Goal: Information Seeking & Learning: Learn about a topic

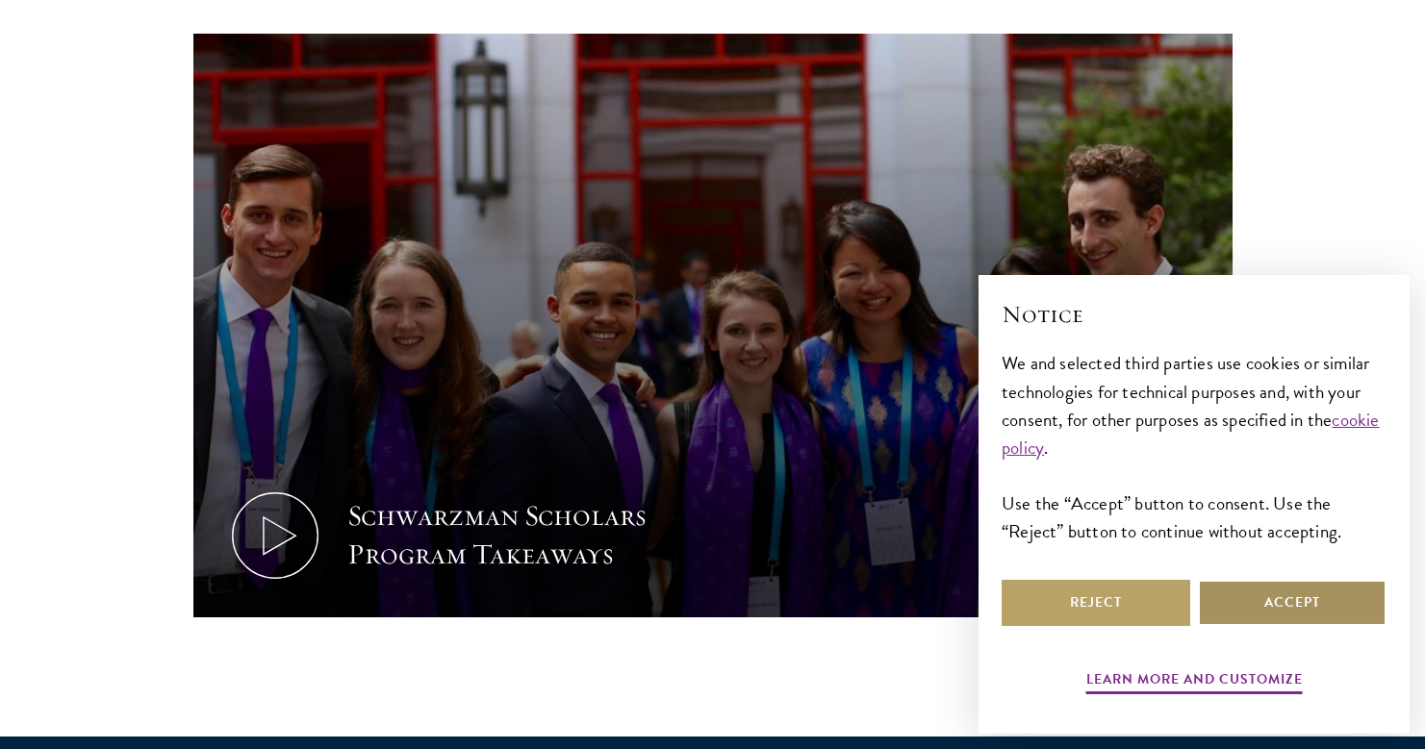
click at [1263, 610] on button "Accept" at bounding box center [1292, 603] width 189 height 46
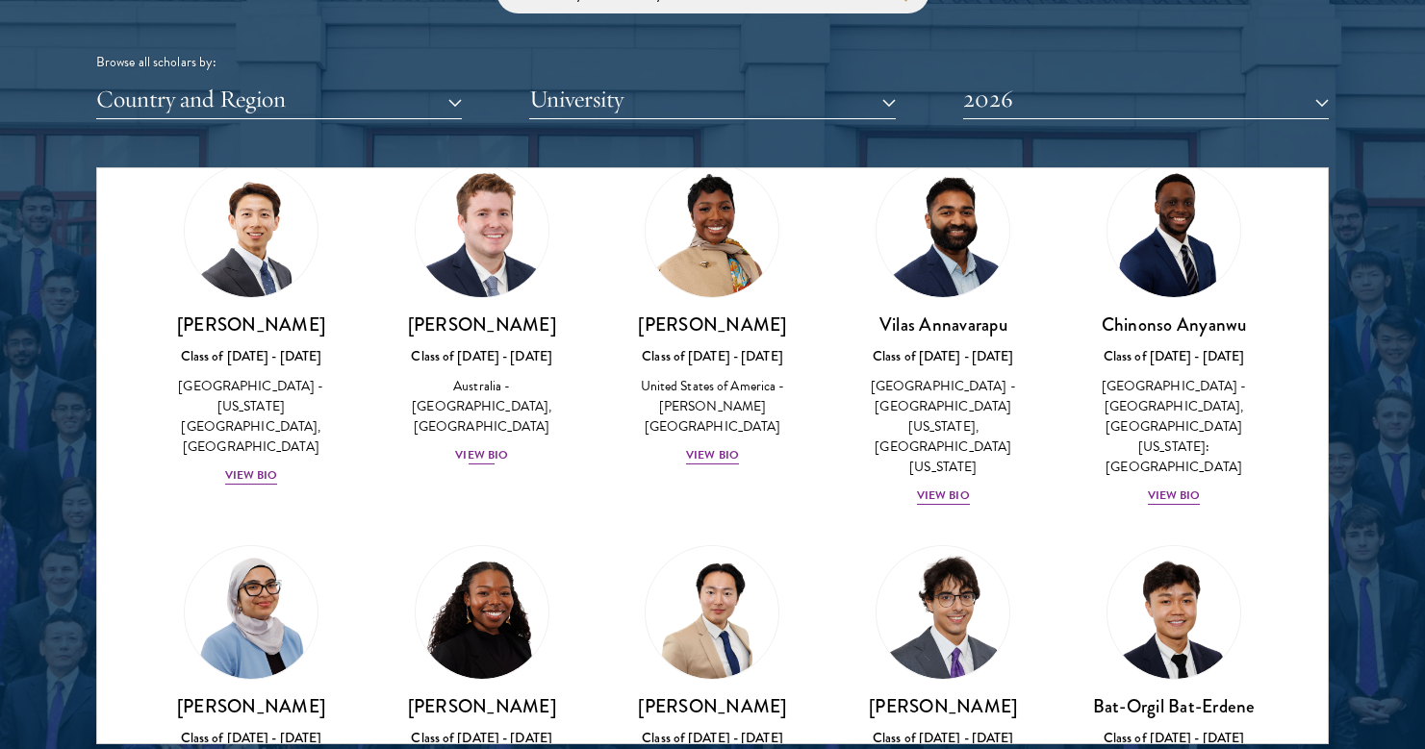
scroll to position [510, 0]
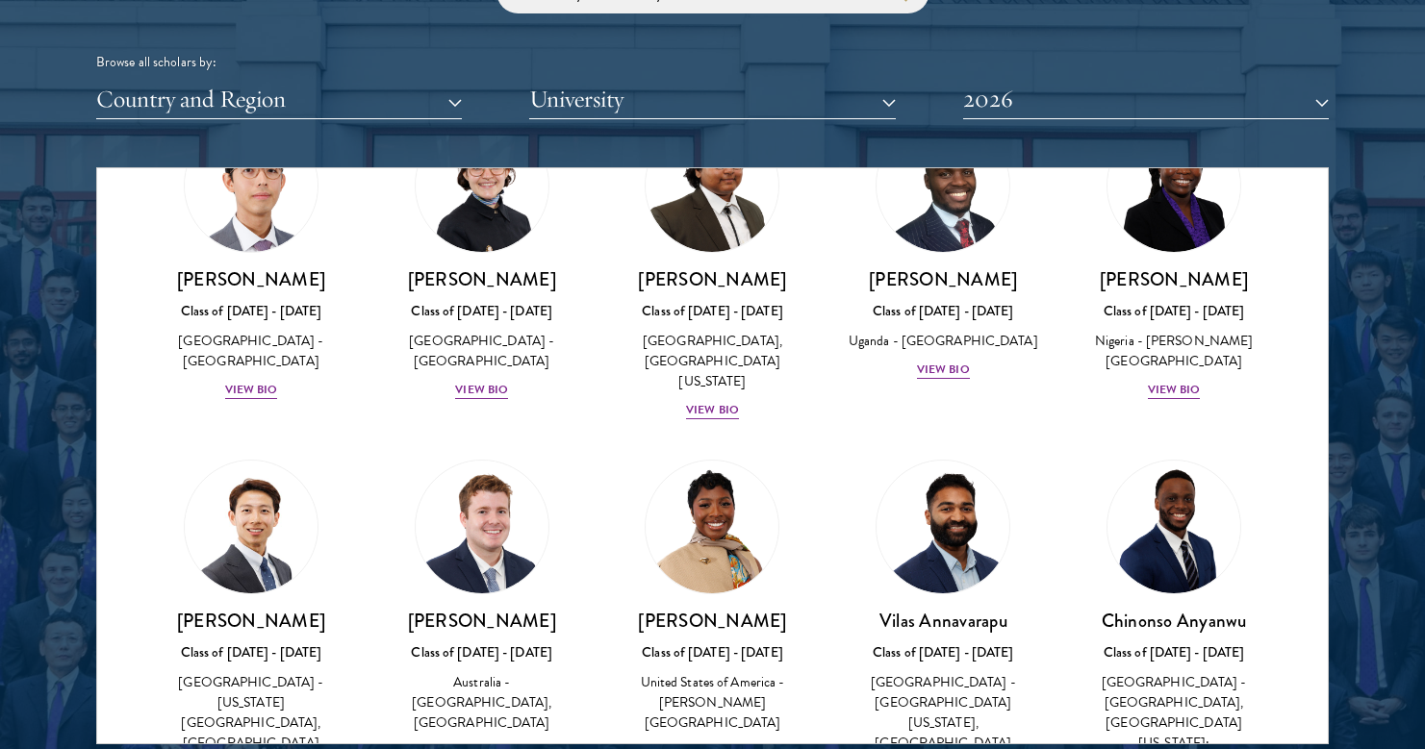
click at [266, 100] on button "Country and Region" at bounding box center [279, 99] width 366 height 39
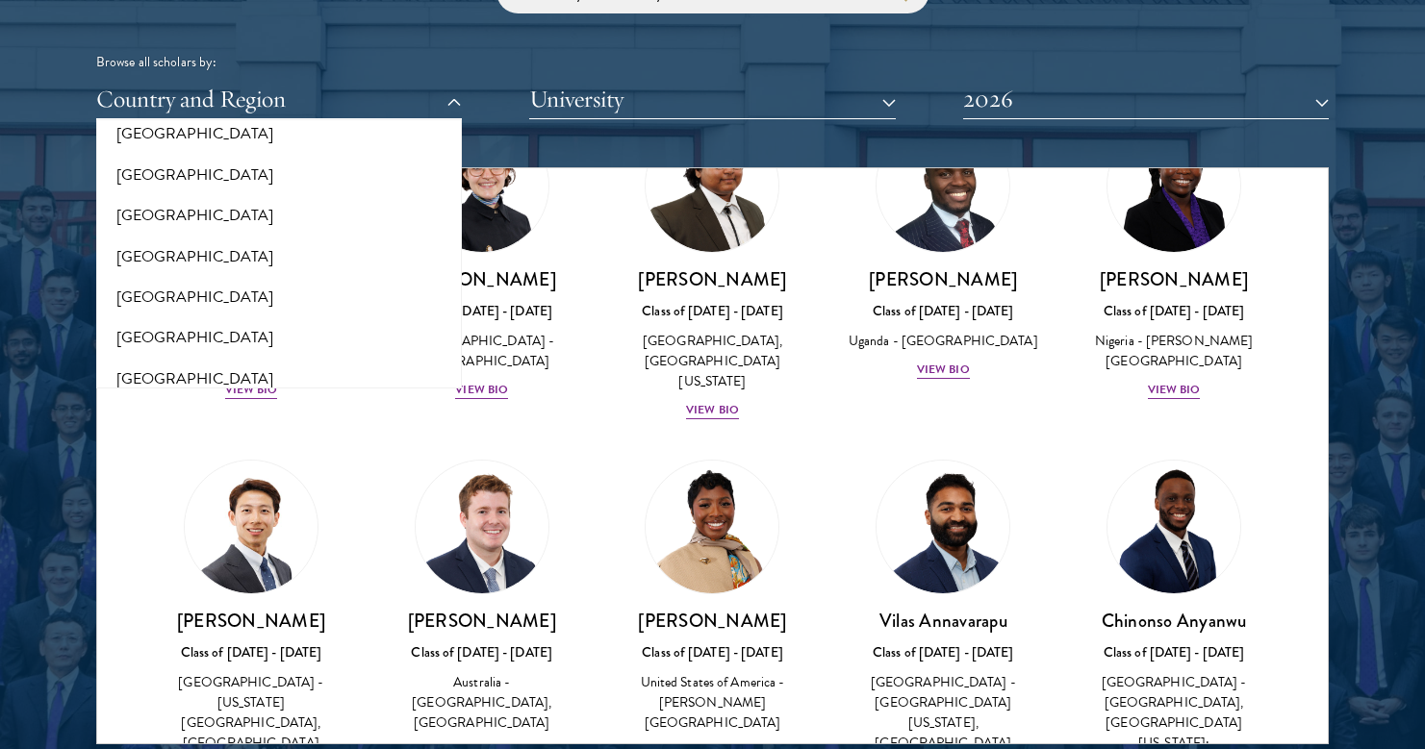
scroll to position [806, 0]
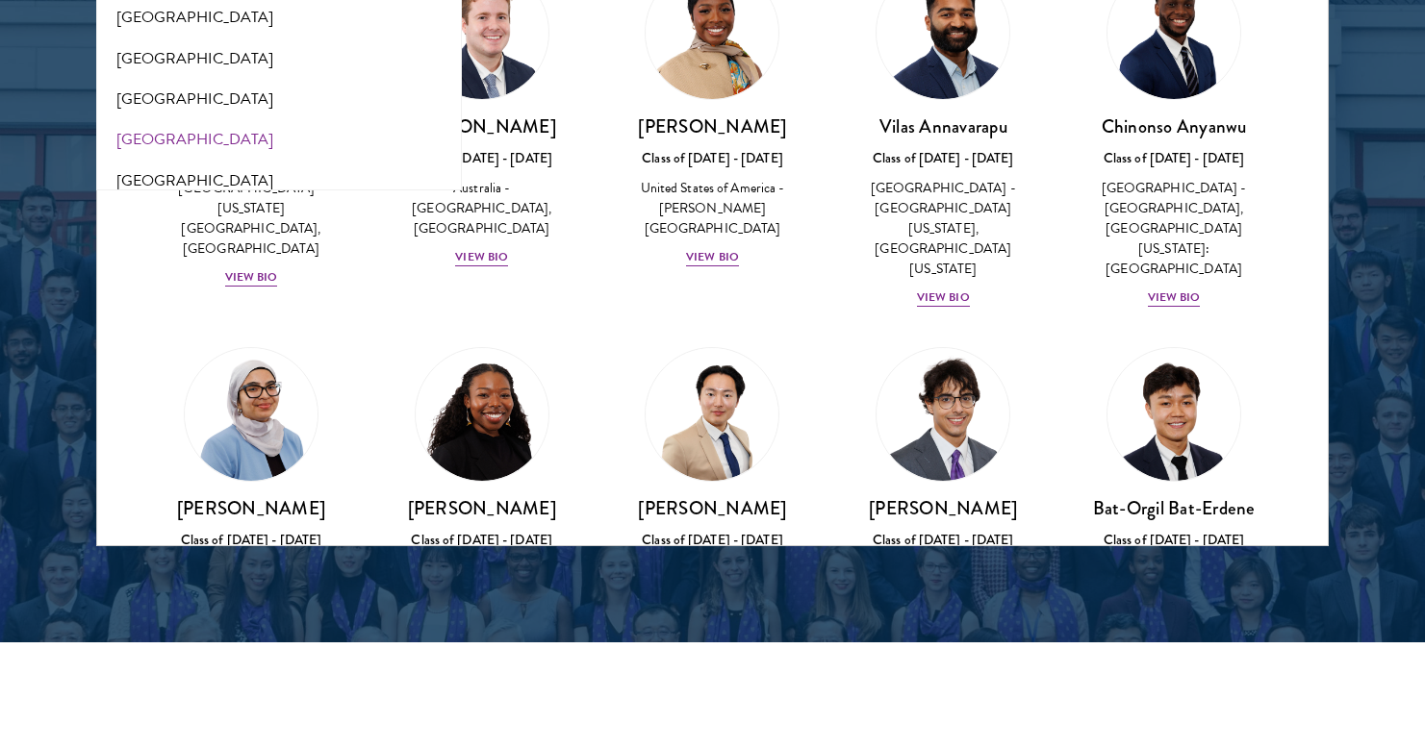
click at [167, 119] on button "[GEOGRAPHIC_DATA]" at bounding box center [279, 139] width 354 height 40
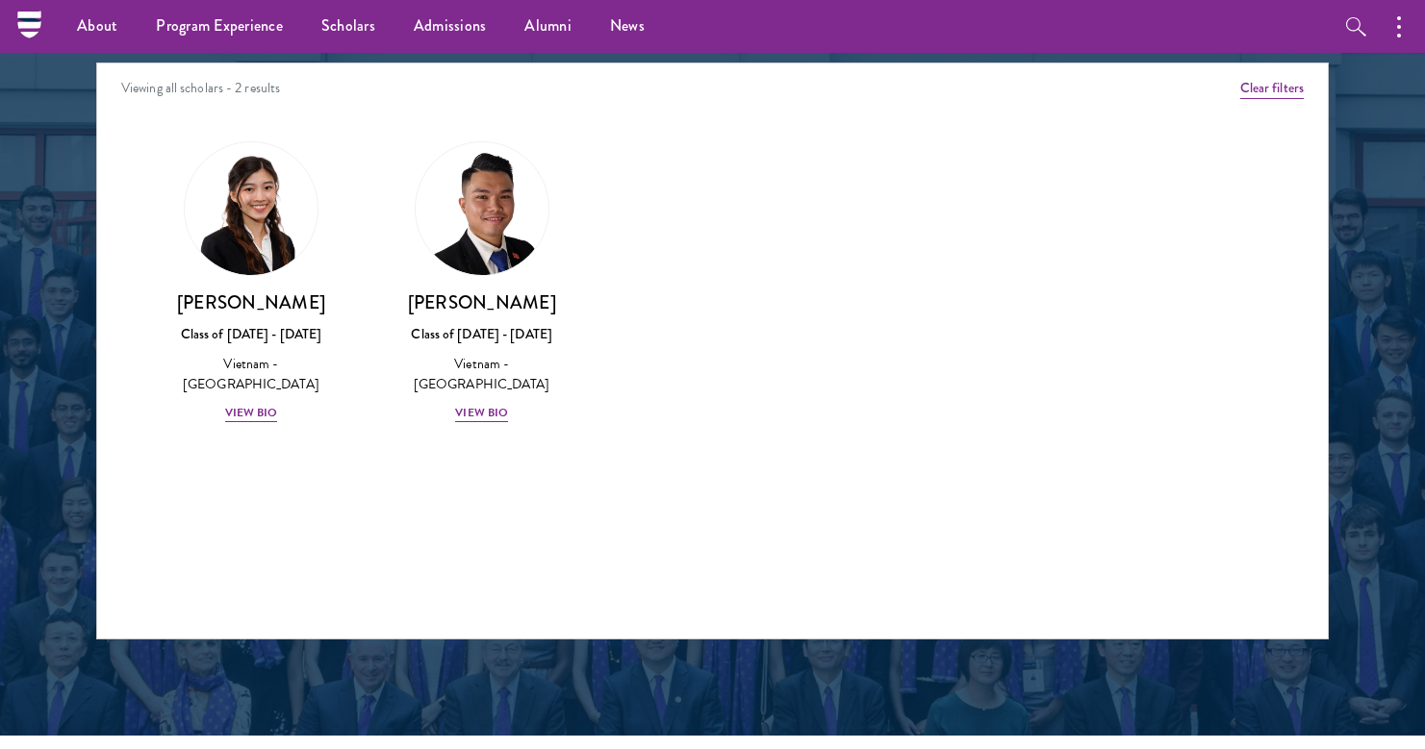
scroll to position [2432, 0]
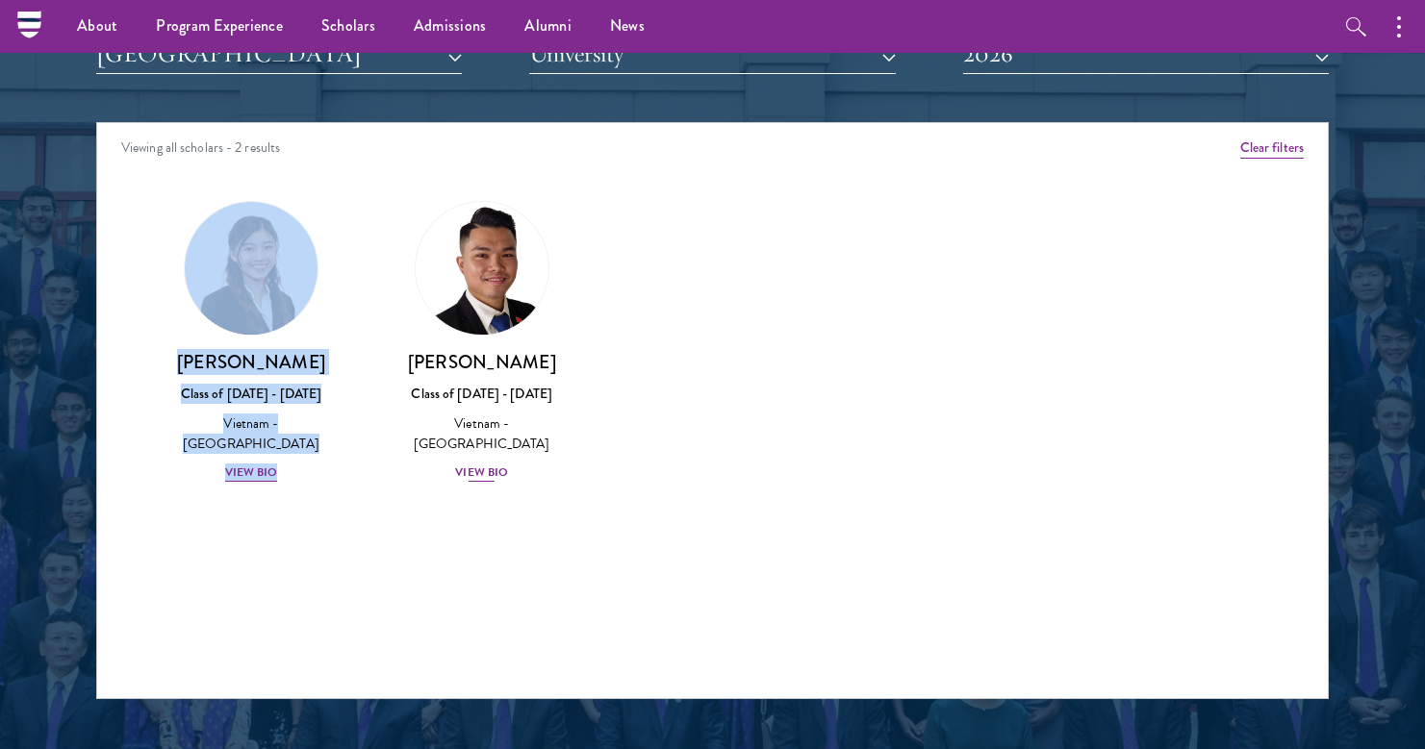
click at [500, 464] on div "View Bio" at bounding box center [481, 473] width 53 height 18
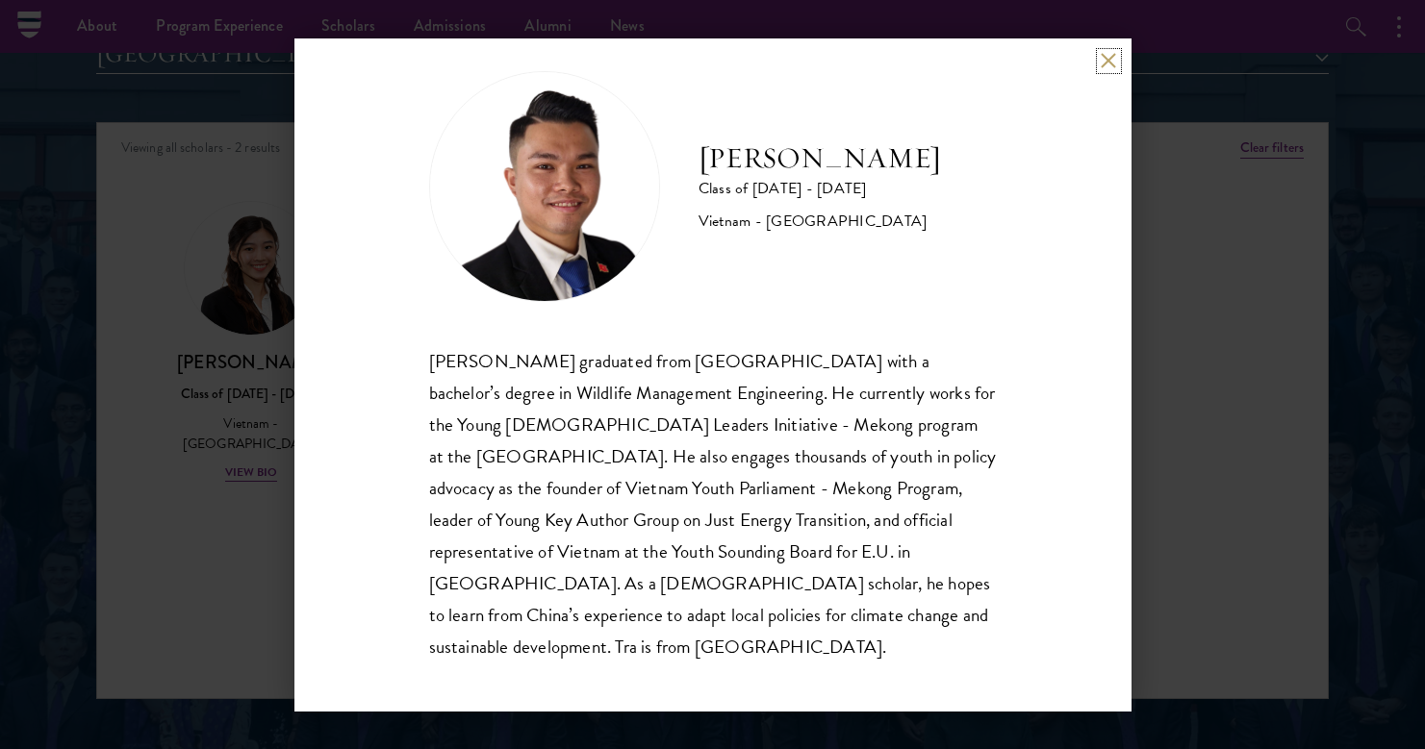
scroll to position [34, 0]
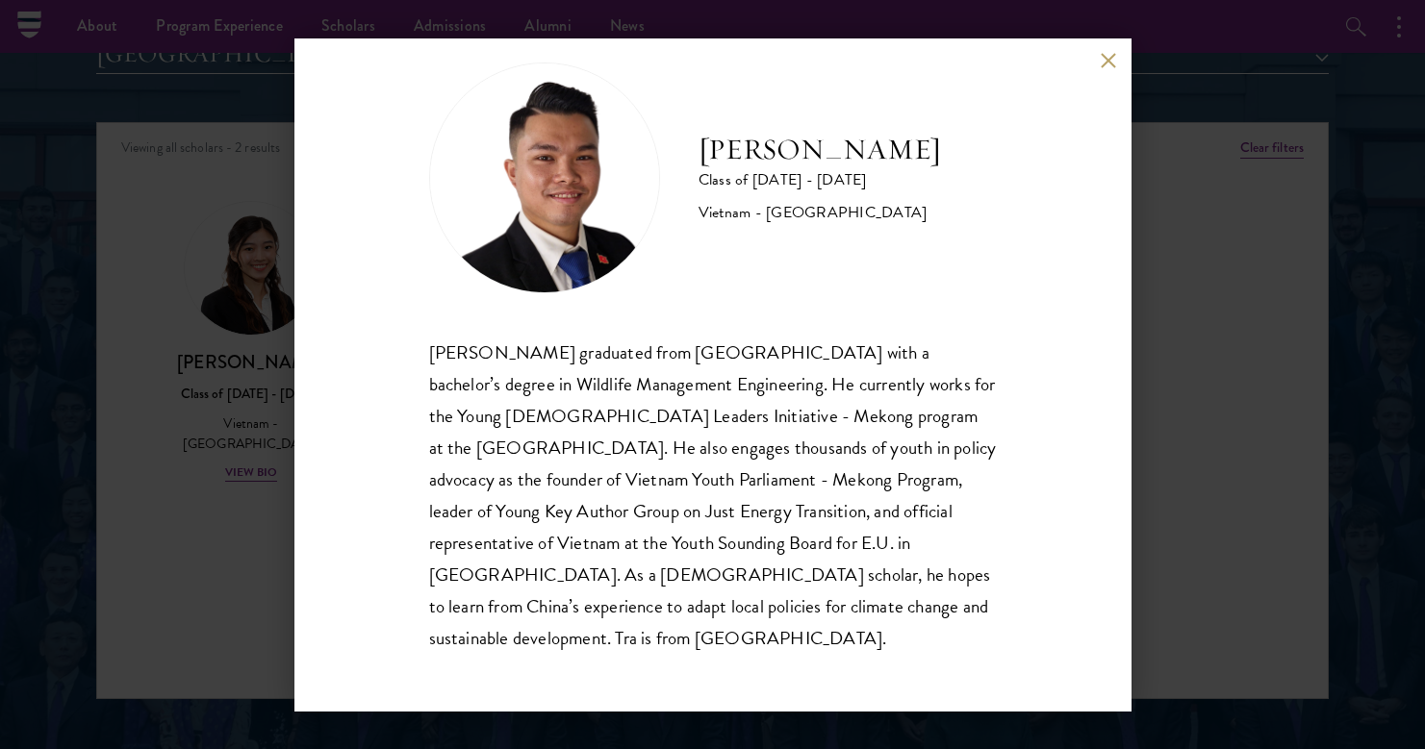
click at [1105, 62] on button at bounding box center [1109, 61] width 16 height 16
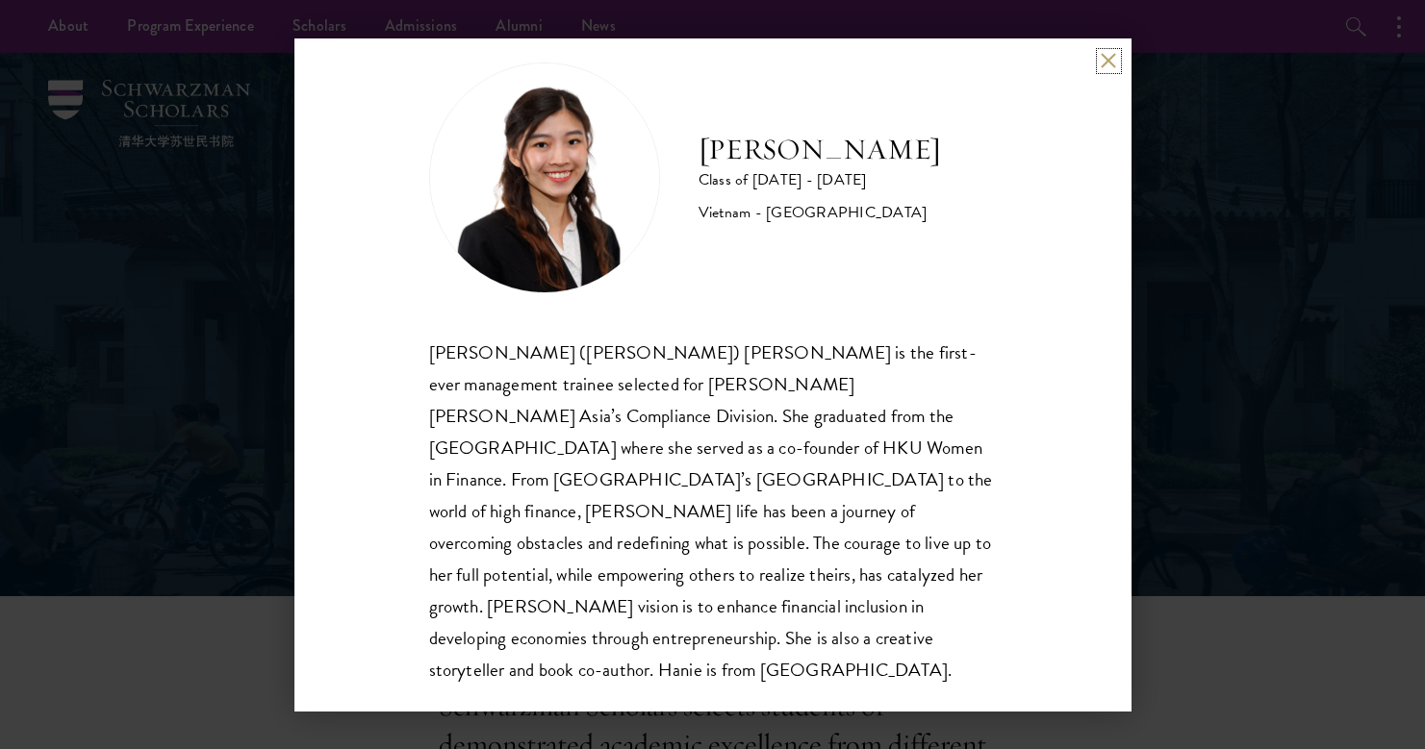
scroll to position [13, 0]
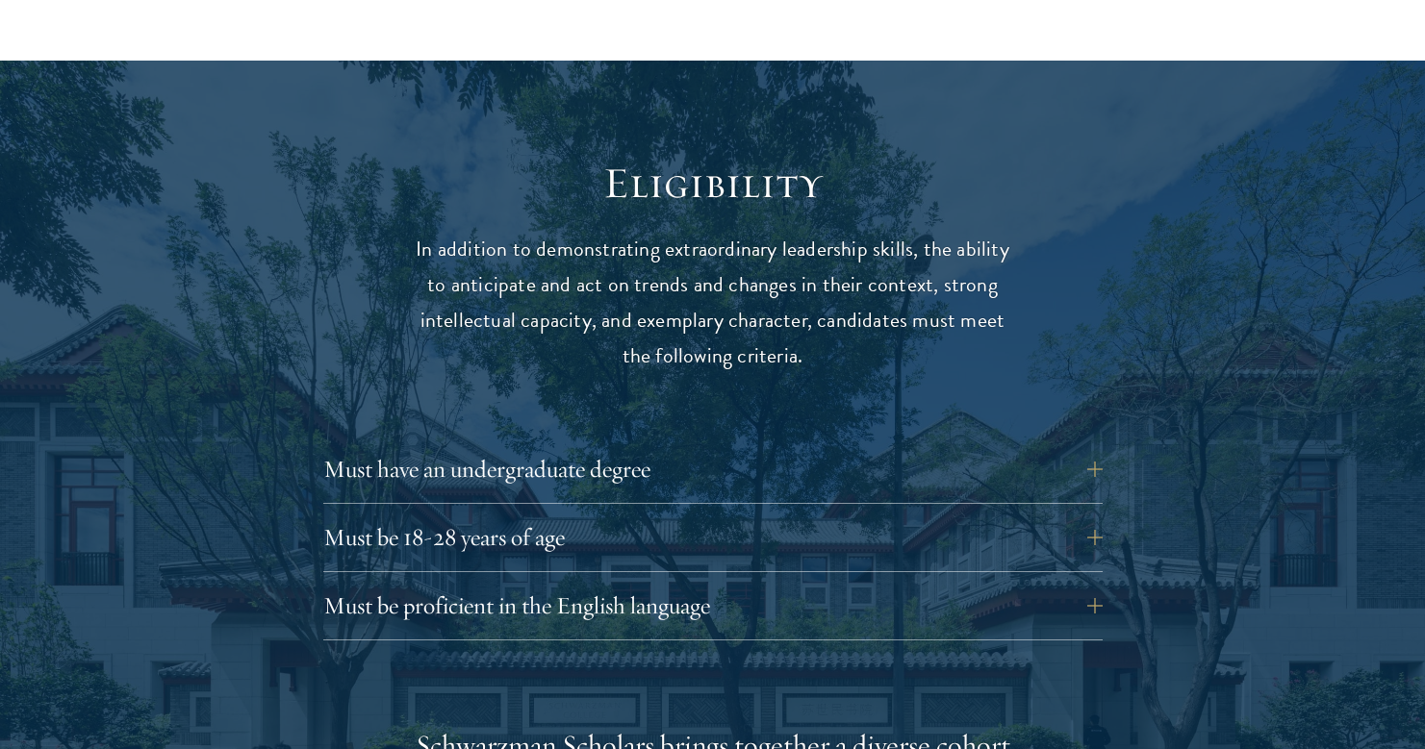
scroll to position [2425, 0]
